Goal: Task Accomplishment & Management: Use online tool/utility

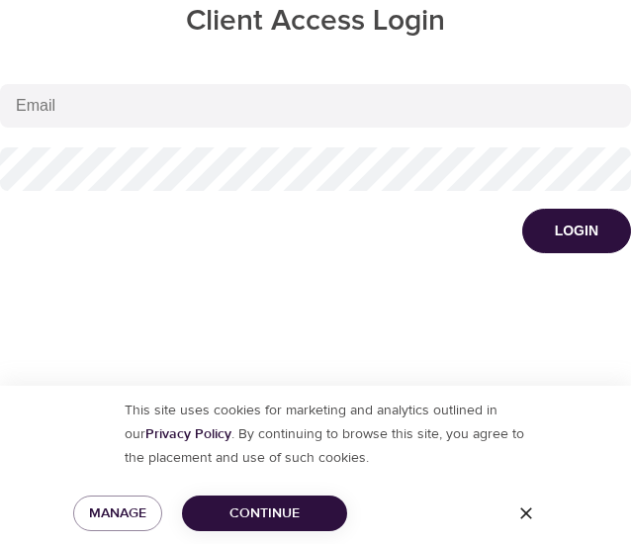
click at [162, 248] on div "Login" at bounding box center [315, 231] width 631 height 44
click at [255, 101] on input "email" at bounding box center [315, 106] width 631 height 44
paste input "[EMAIL_ADDRESS][PERSON_NAME][DOMAIN_NAME]"
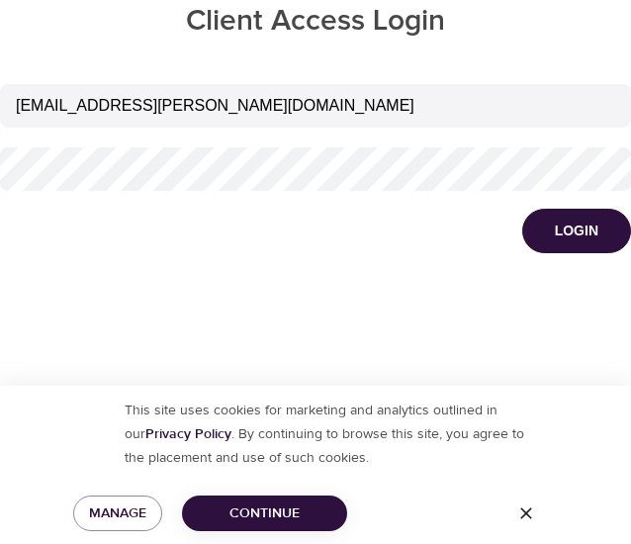
type input "[EMAIL_ADDRESS][PERSON_NAME][DOMAIN_NAME]"
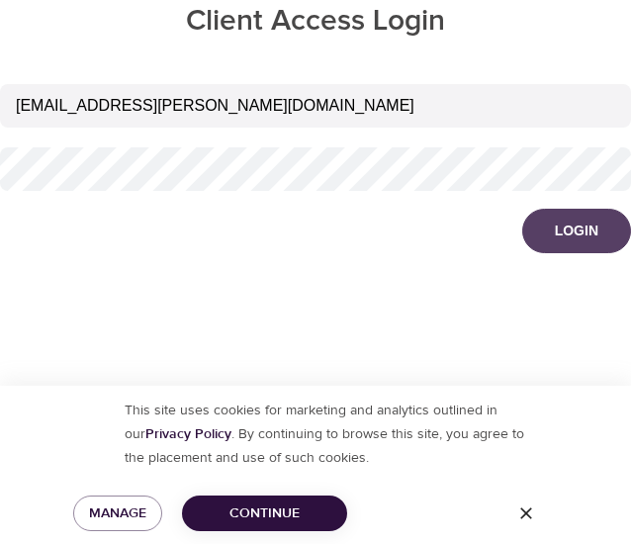
click at [593, 232] on div "Login" at bounding box center [577, 231] width 44 height 20
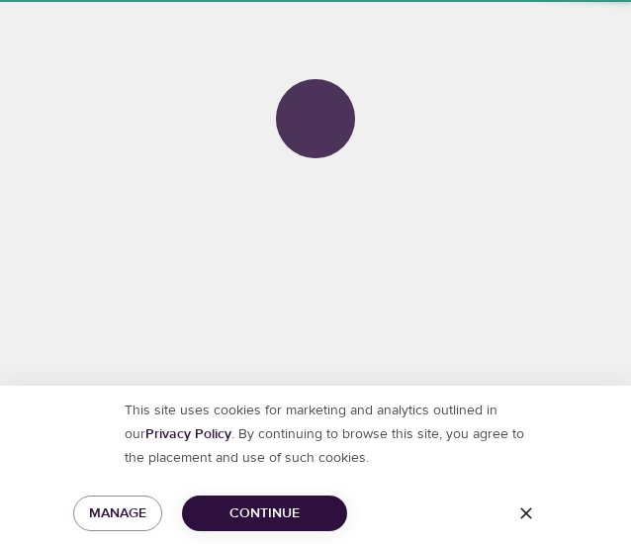
select select "782"
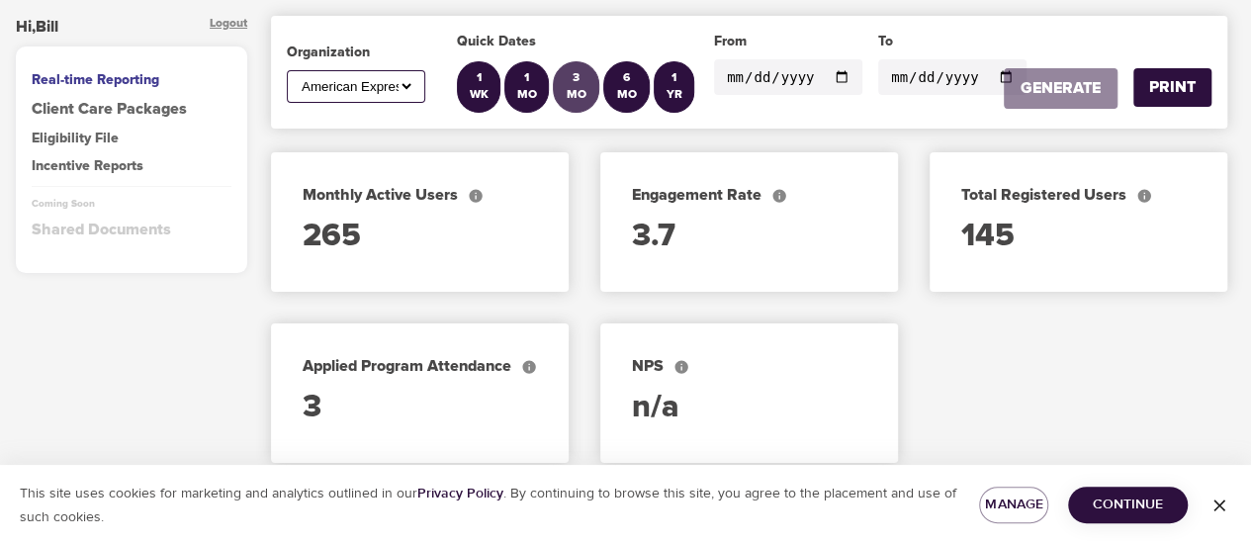
click at [569, 83] on div "3 MO" at bounding box center [576, 87] width 29 height 34
type input "[DATE]"
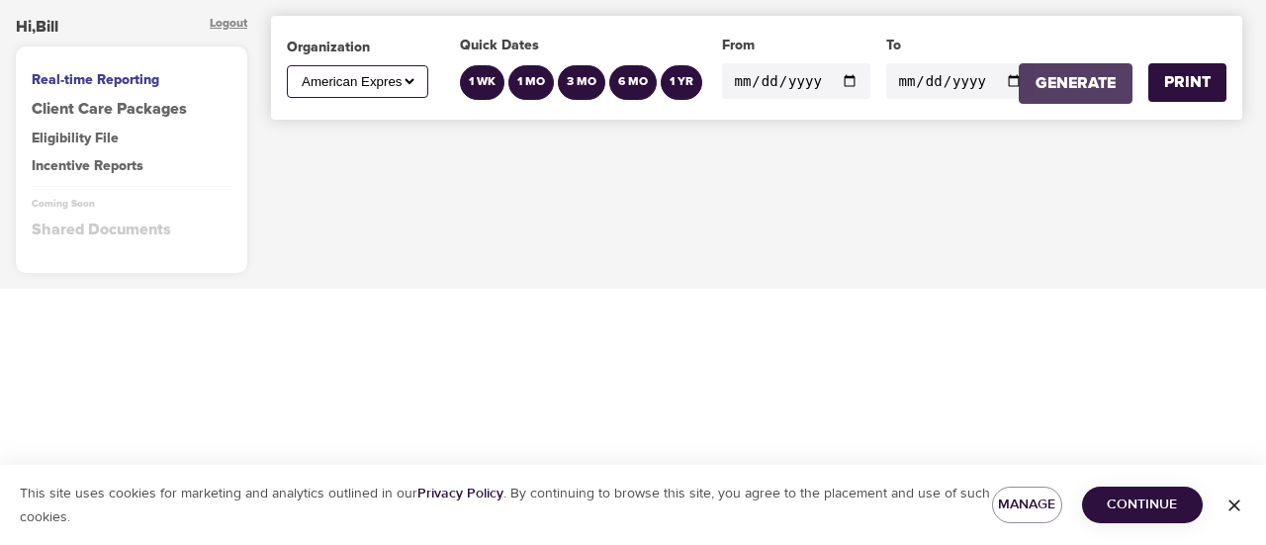
click at [1089, 78] on div "GENERATE" at bounding box center [1075, 83] width 80 height 23
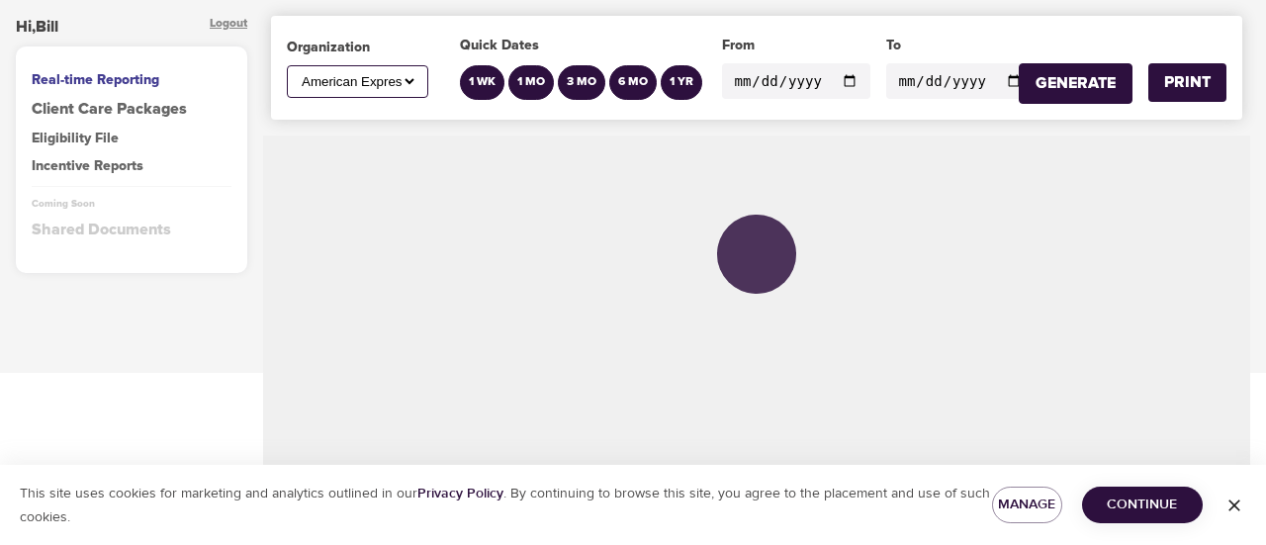
click at [1242, 496] on icon "button" at bounding box center [1234, 505] width 20 height 20
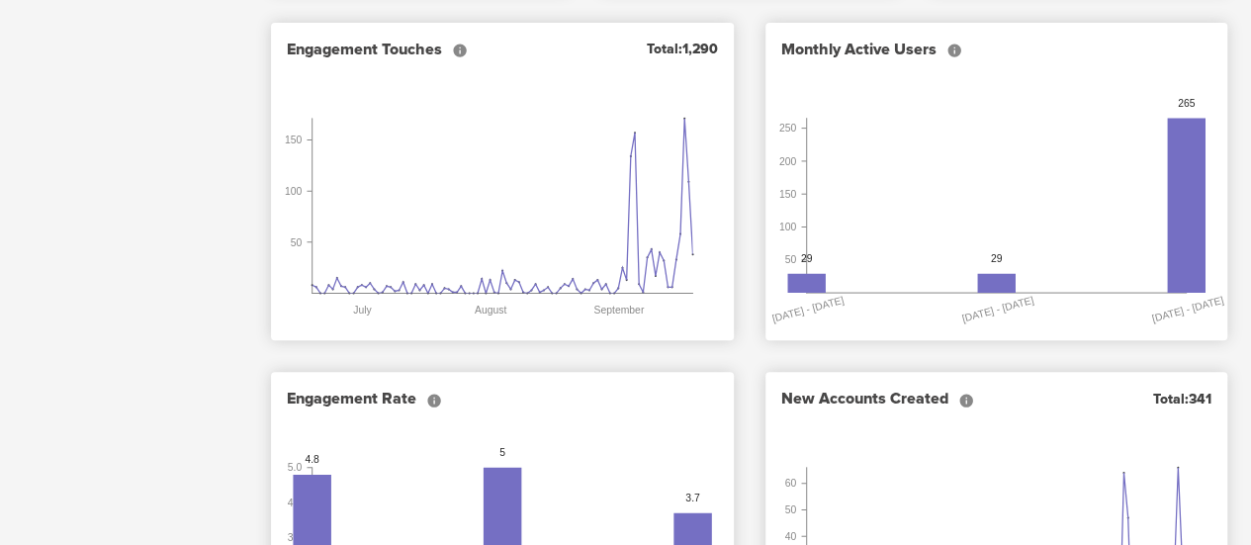
scroll to position [298, 0]
